Goal: Task Accomplishment & Management: Manage account settings

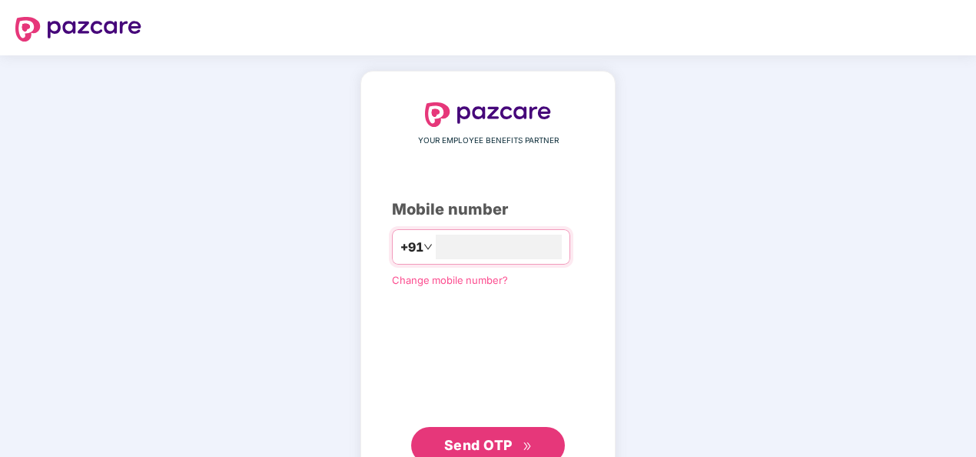
type input "*"
click at [480, 248] on input "***" at bounding box center [499, 246] width 126 height 25
type input "**********"
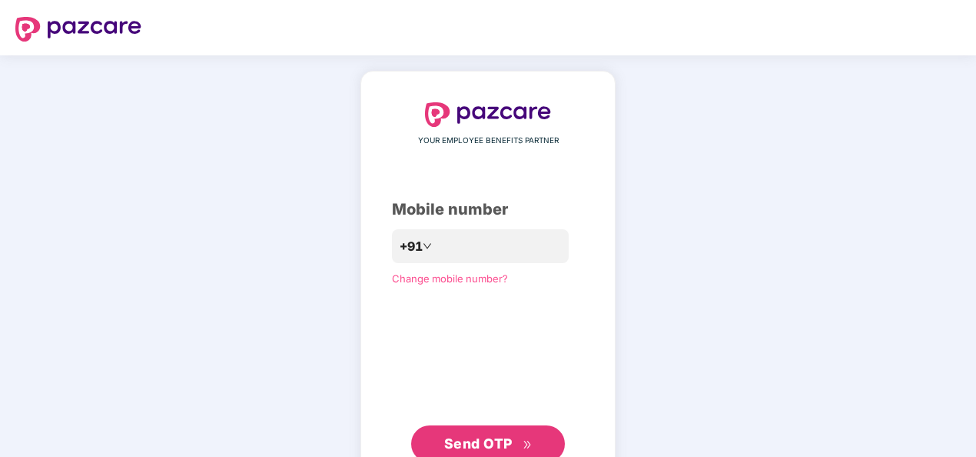
click at [471, 429] on button "Send OTP" at bounding box center [488, 443] width 154 height 37
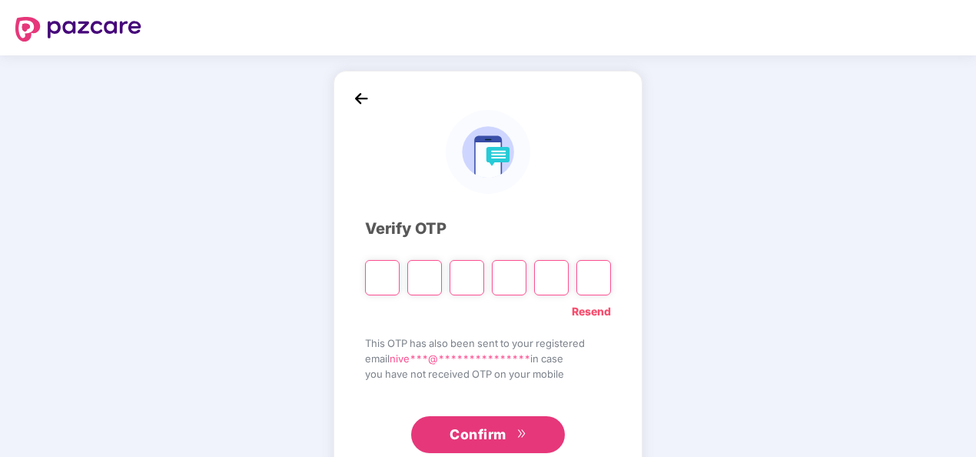
type input "*"
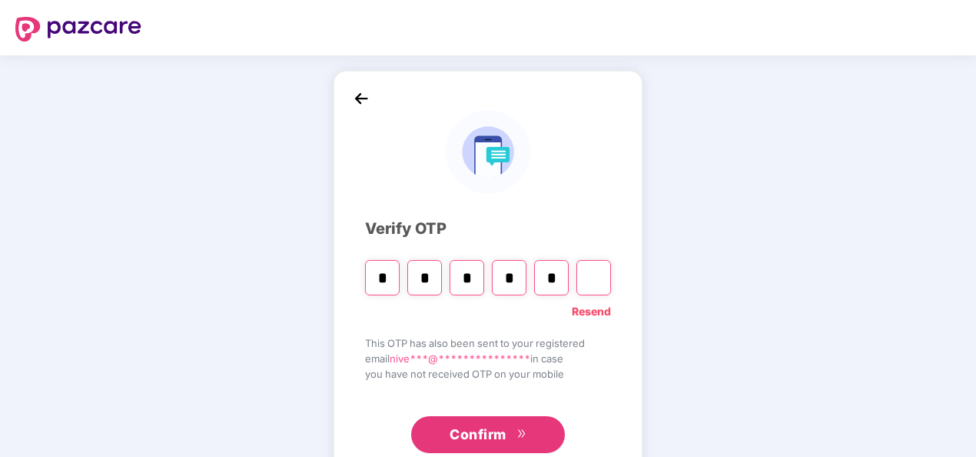
type input "*"
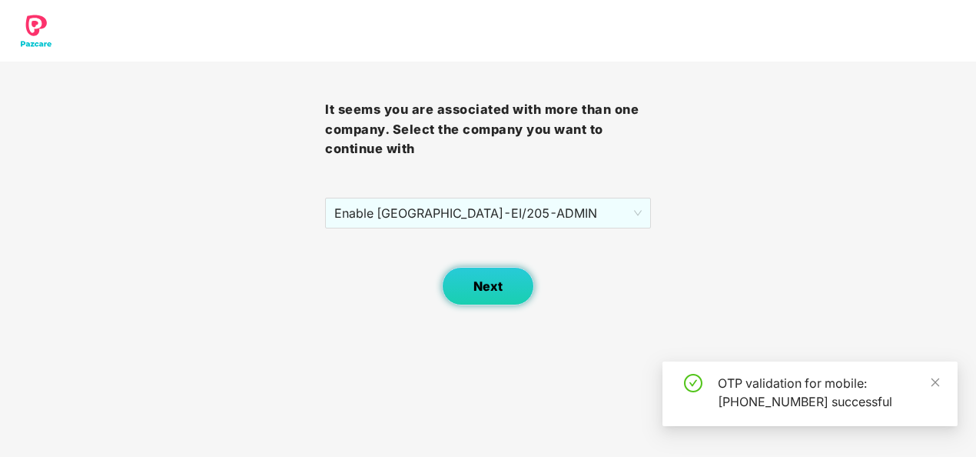
click at [498, 301] on button "Next" at bounding box center [488, 286] width 92 height 38
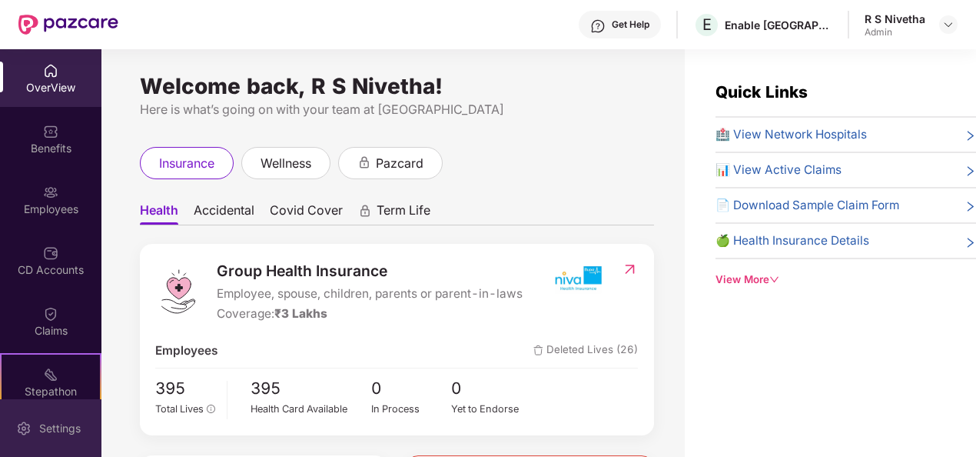
click at [58, 424] on div "Settings" at bounding box center [60, 428] width 51 height 15
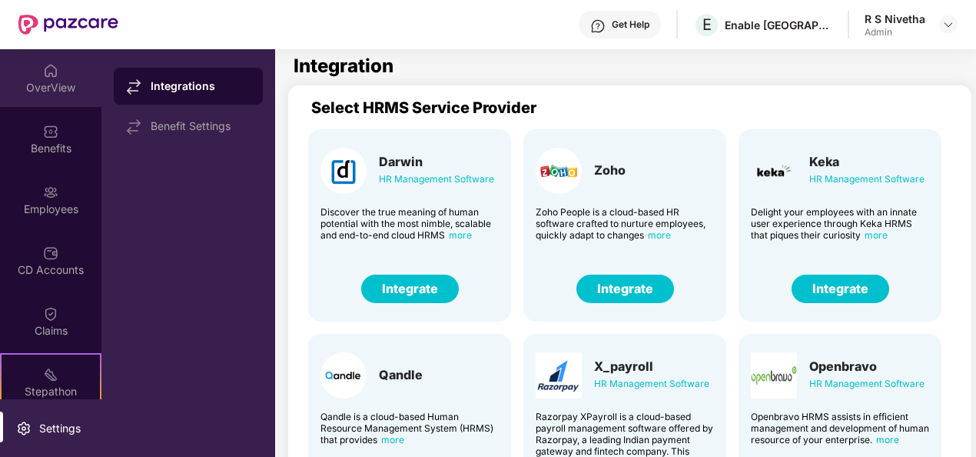
click at [67, 85] on div "OverView" at bounding box center [50, 87] width 101 height 15
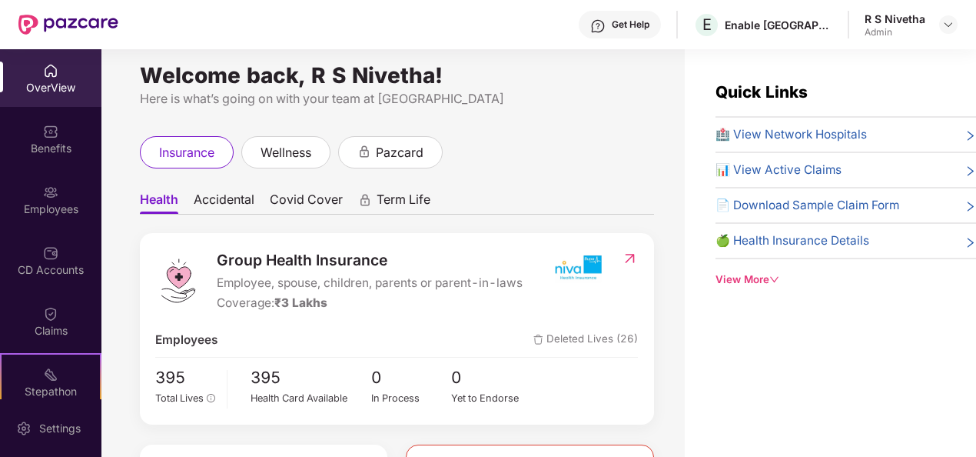
scroll to position [12, 0]
click at [960, 233] on div "🍏 Health Insurance Details" at bounding box center [846, 240] width 261 height 18
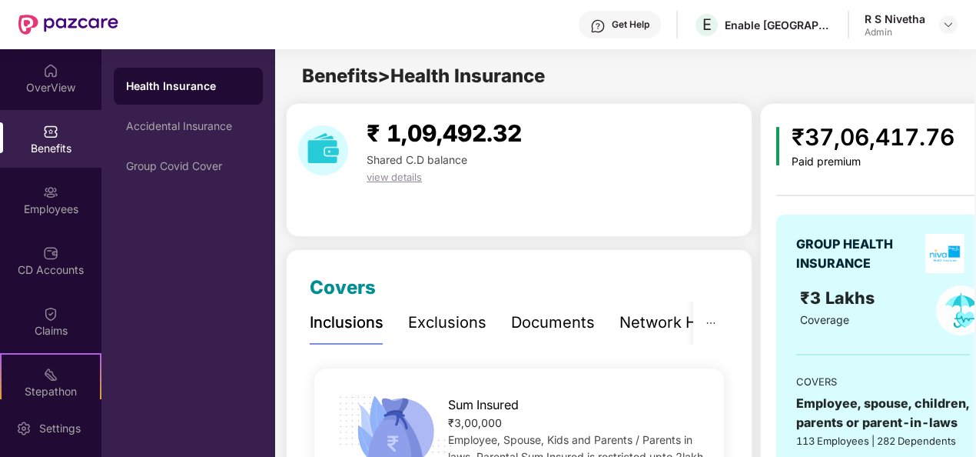
scroll to position [0, 31]
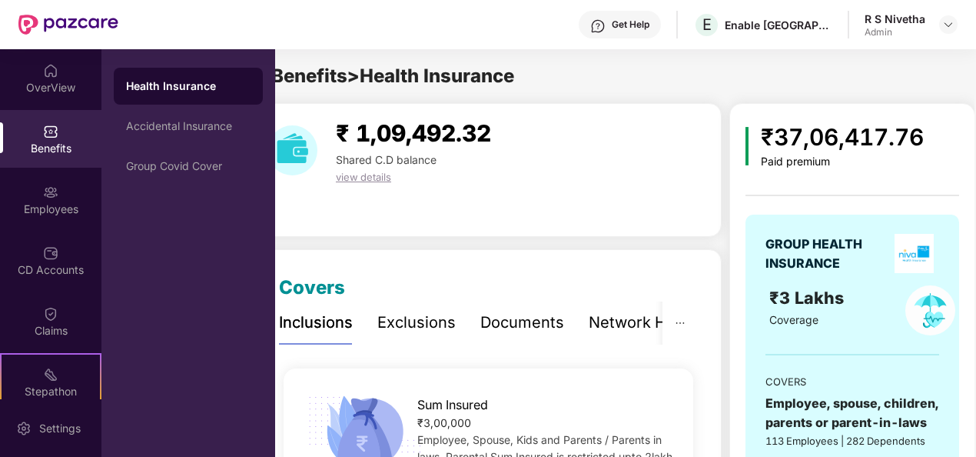
click at [51, 152] on div "Benefits" at bounding box center [50, 148] width 101 height 15
click at [62, 200] on div "Employees" at bounding box center [50, 200] width 101 height 58
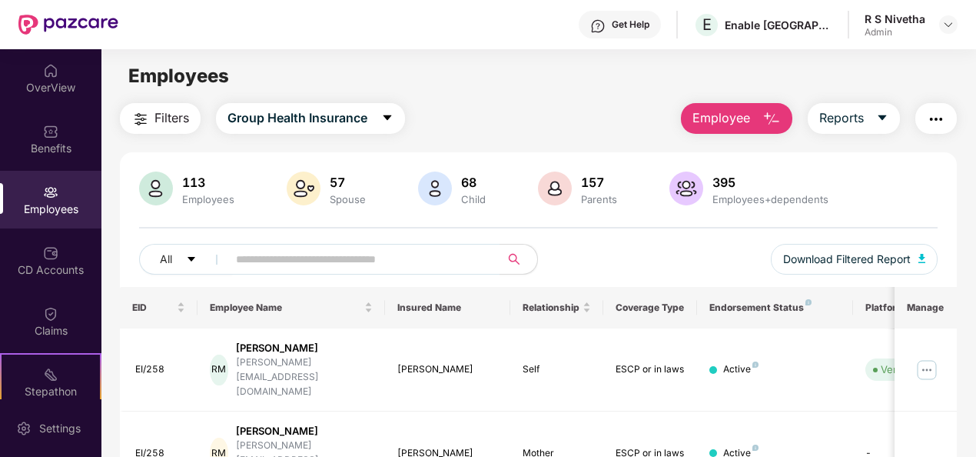
click at [932, 111] on img "button" at bounding box center [936, 119] width 18 height 18
click at [524, 126] on div "Filters Group Health Insurance Employee Reports" at bounding box center [539, 118] width 838 height 31
click at [61, 257] on div "CD Accounts" at bounding box center [50, 260] width 101 height 58
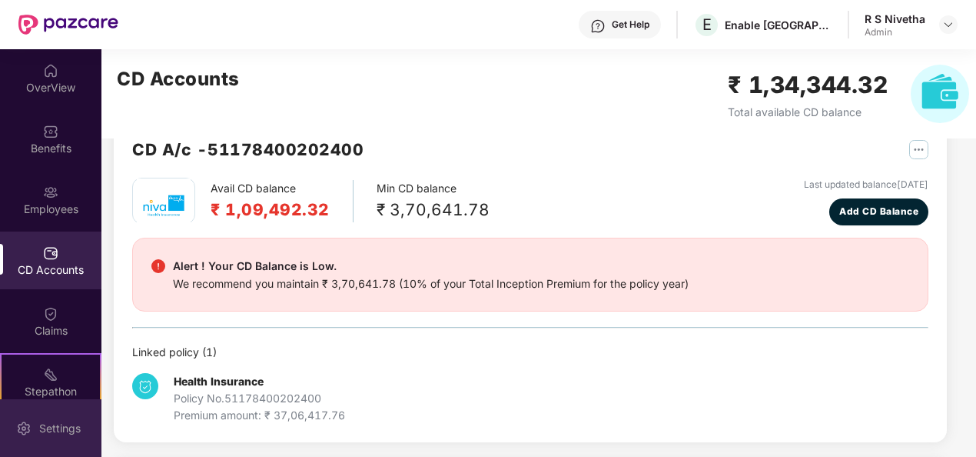
scroll to position [42, 0]
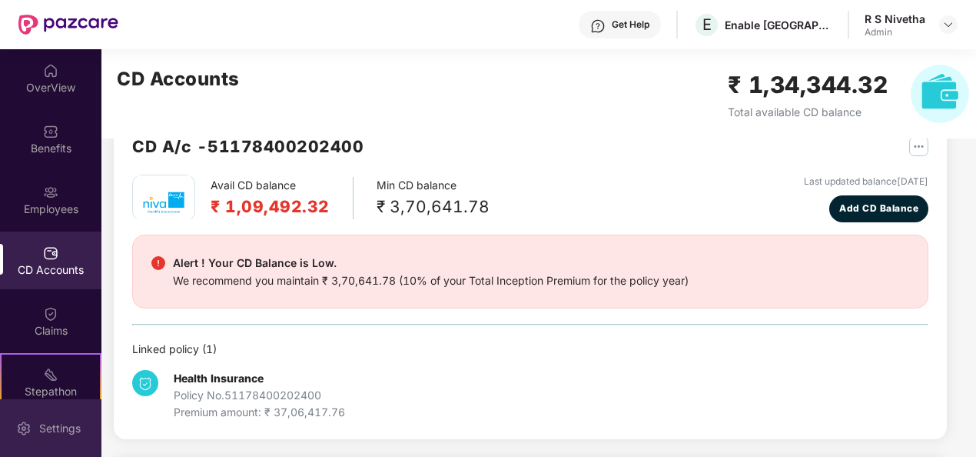
click at [49, 411] on div "Settings" at bounding box center [50, 428] width 101 height 58
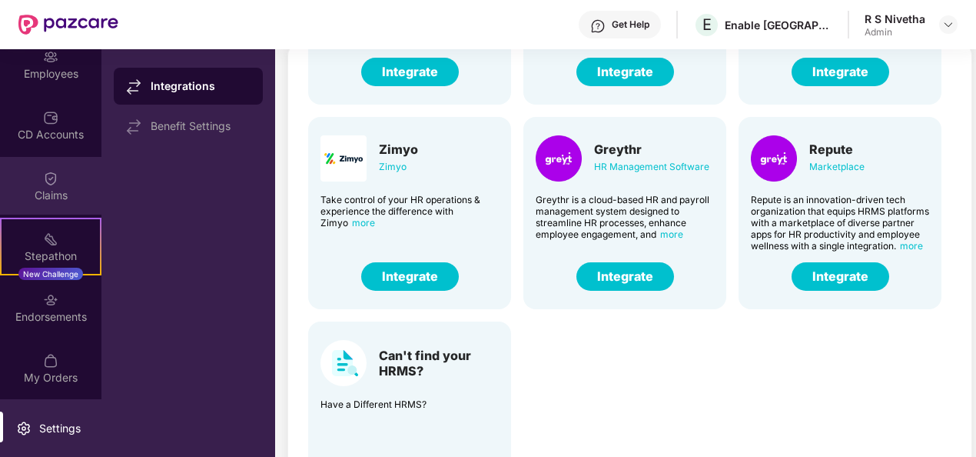
scroll to position [42, 0]
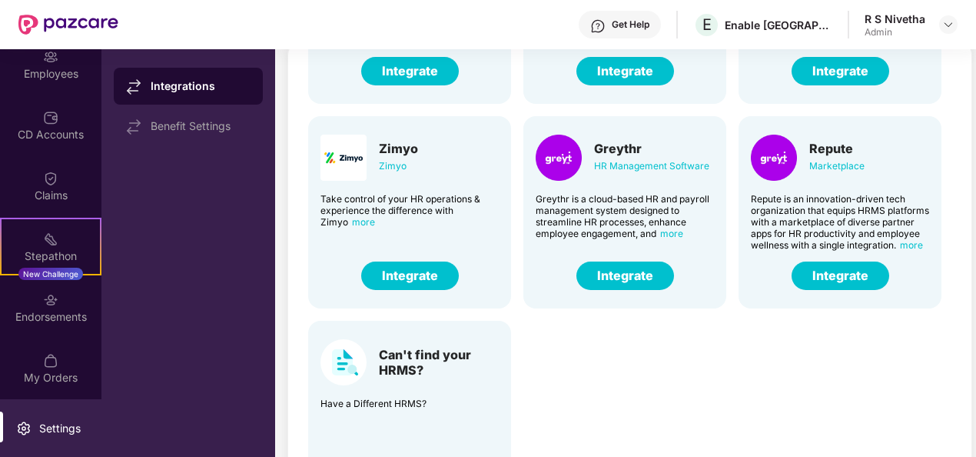
click at [62, 436] on div "Settings" at bounding box center [50, 428] width 101 height 58
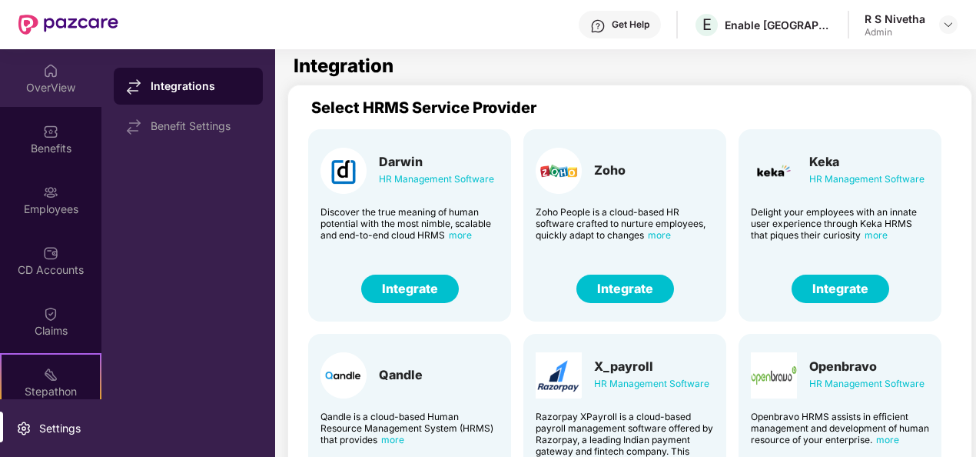
click at [45, 92] on div "OverView" at bounding box center [50, 87] width 101 height 15
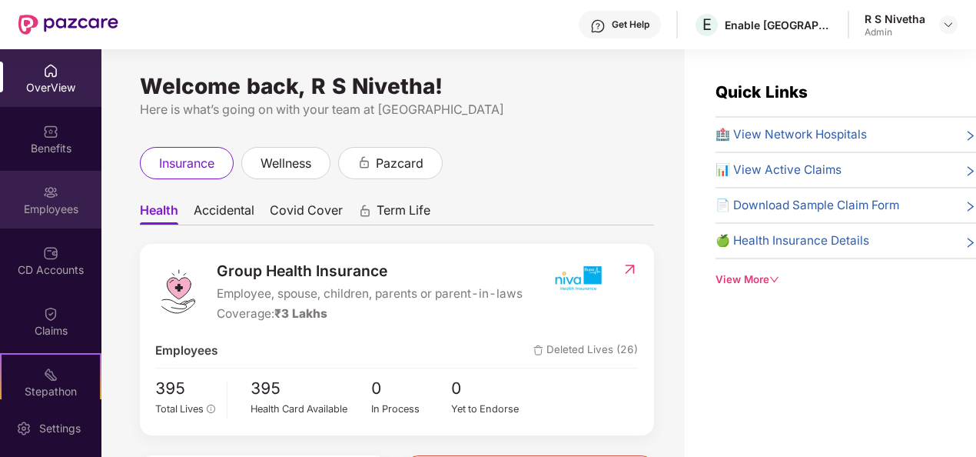
click at [38, 201] on div "Employees" at bounding box center [50, 208] width 101 height 15
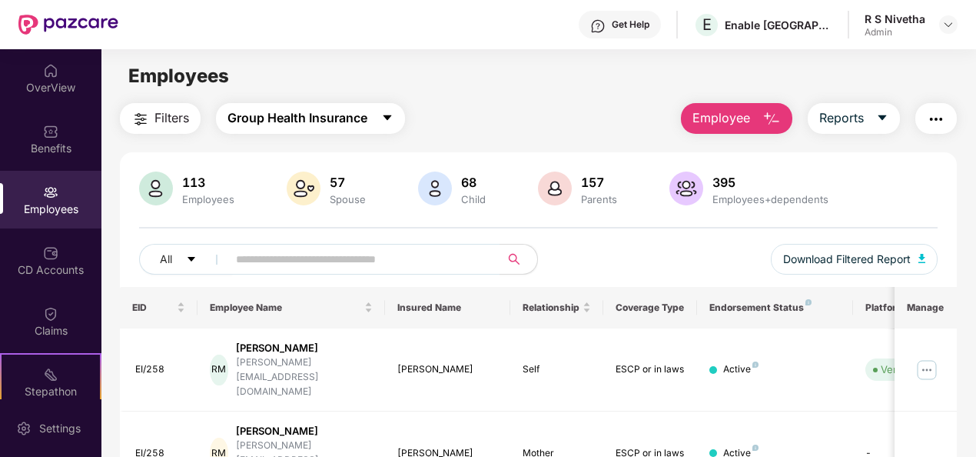
click at [372, 116] on button "Group Health Insurance" at bounding box center [310, 118] width 189 height 31
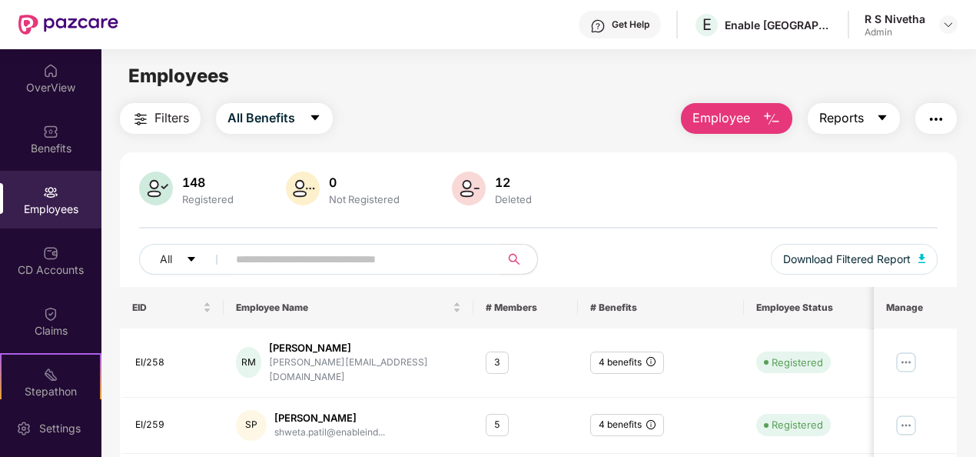
click at [860, 125] on span "Reports" at bounding box center [842, 117] width 45 height 19
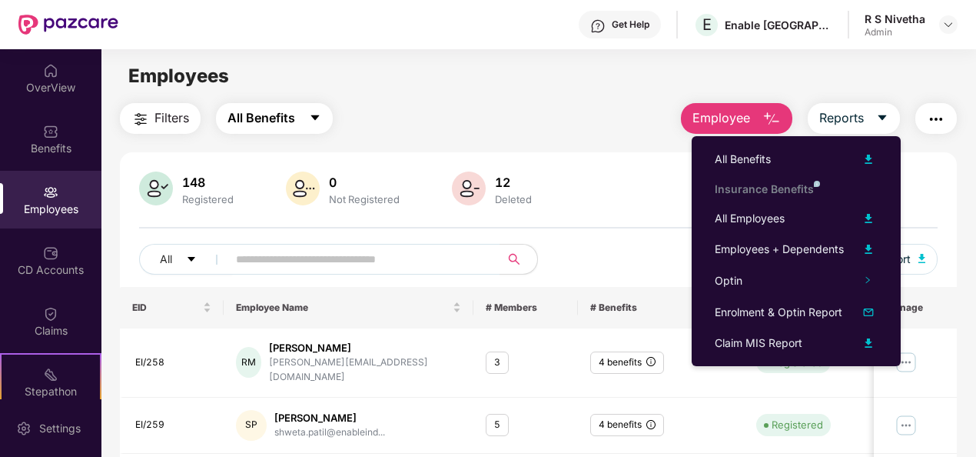
click at [300, 117] on button "All Benefits" at bounding box center [274, 118] width 117 height 31
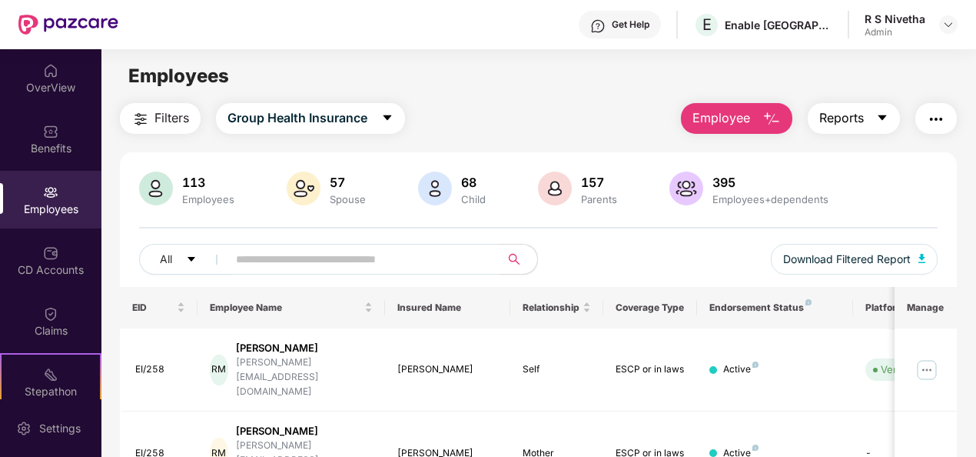
click at [851, 117] on span "Reports" at bounding box center [842, 117] width 45 height 19
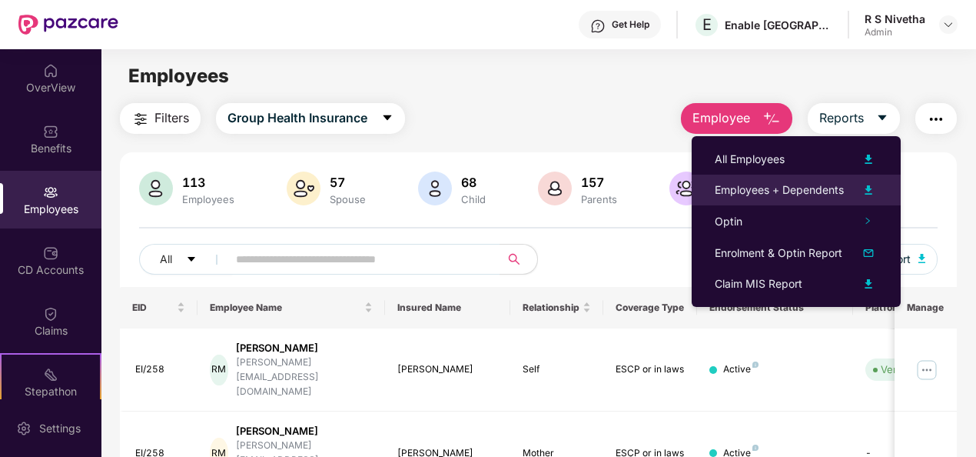
click at [866, 191] on img at bounding box center [869, 190] width 18 height 18
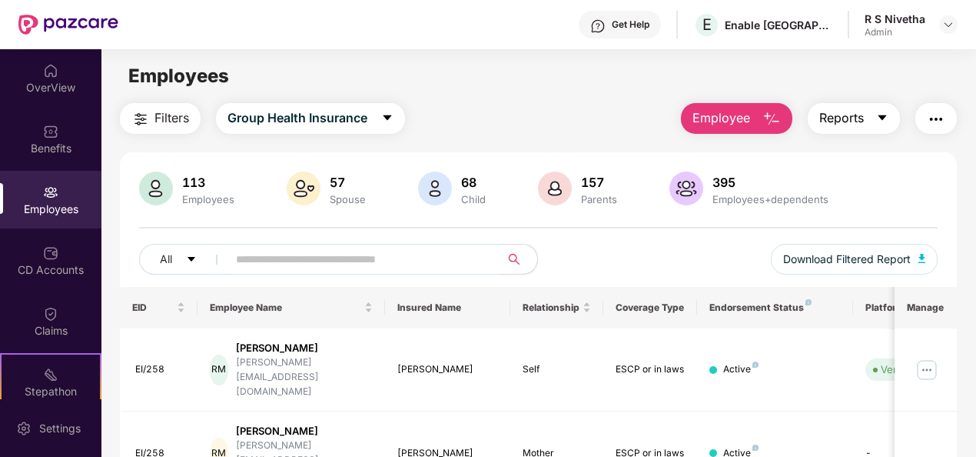
click at [876, 120] on button "Reports" at bounding box center [854, 118] width 92 height 31
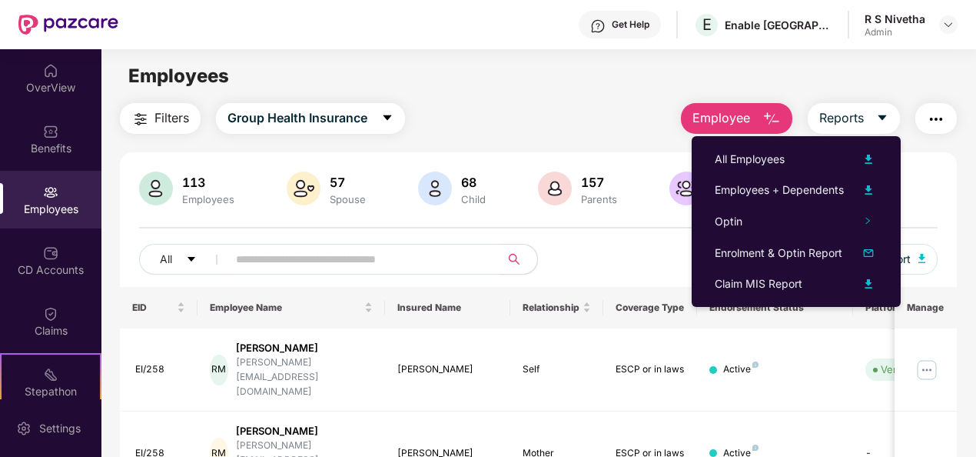
click at [474, 98] on main "Employees Filters Group Health Insurance Employee Reports 113 Employees 57 Spou…" at bounding box center [538, 277] width 874 height 457
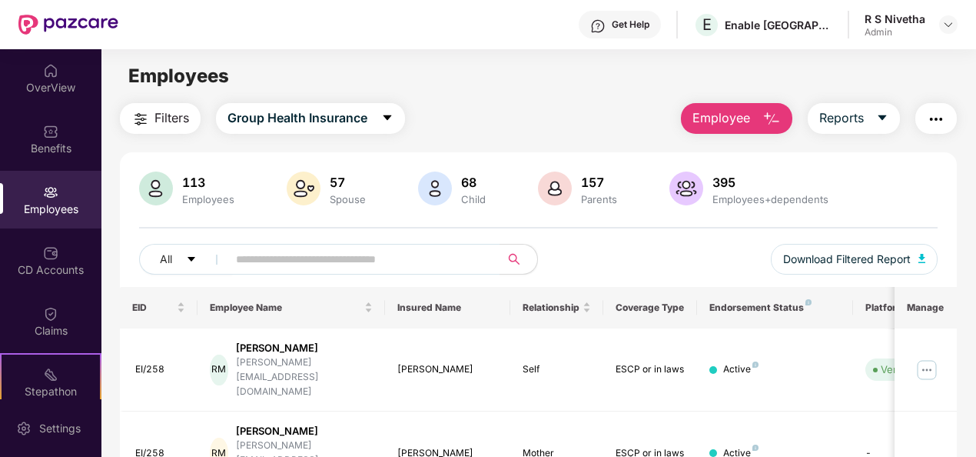
click at [157, 123] on span "Filters" at bounding box center [172, 117] width 35 height 19
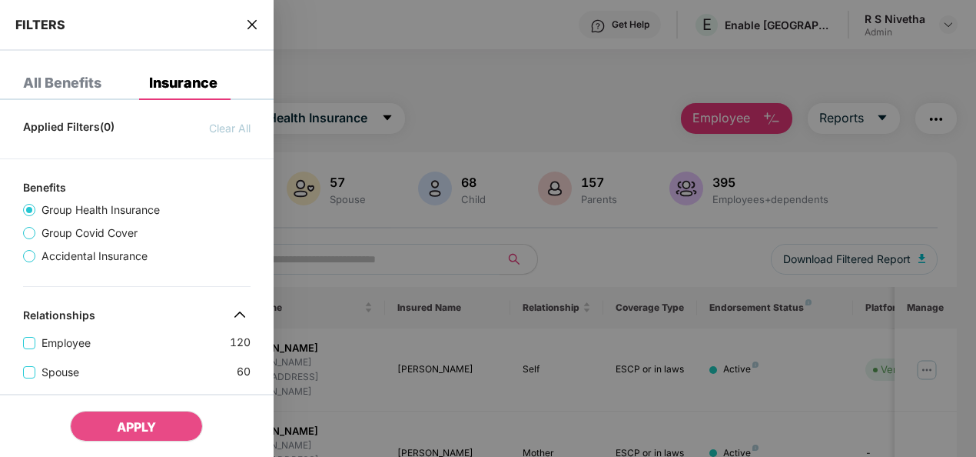
click at [404, 68] on div at bounding box center [488, 228] width 976 height 457
click at [258, 18] on span "close" at bounding box center [252, 24] width 12 height 15
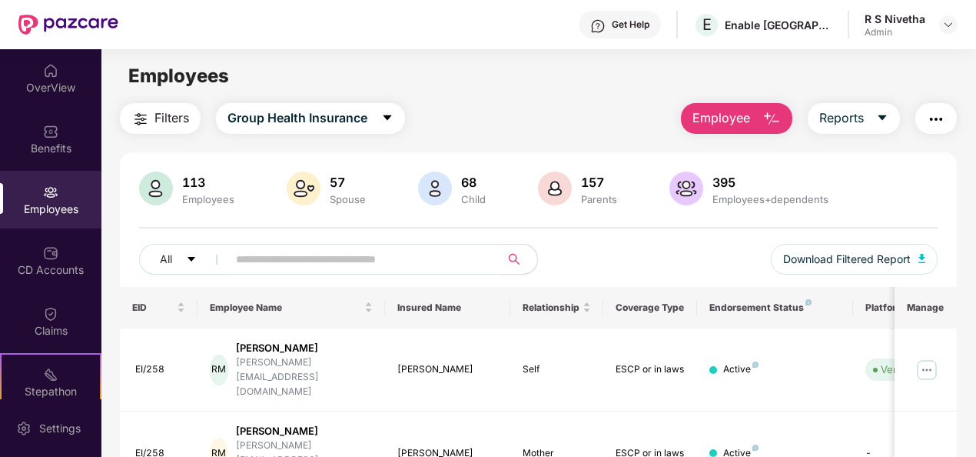
click at [946, 123] on img "button" at bounding box center [936, 119] width 18 height 18
click at [618, 244] on div "All Download Filtered Report" at bounding box center [539, 265] width 800 height 43
click at [901, 261] on span "Download Filtered Report" at bounding box center [847, 259] width 128 height 17
